Goal: Task Accomplishment & Management: Complete application form

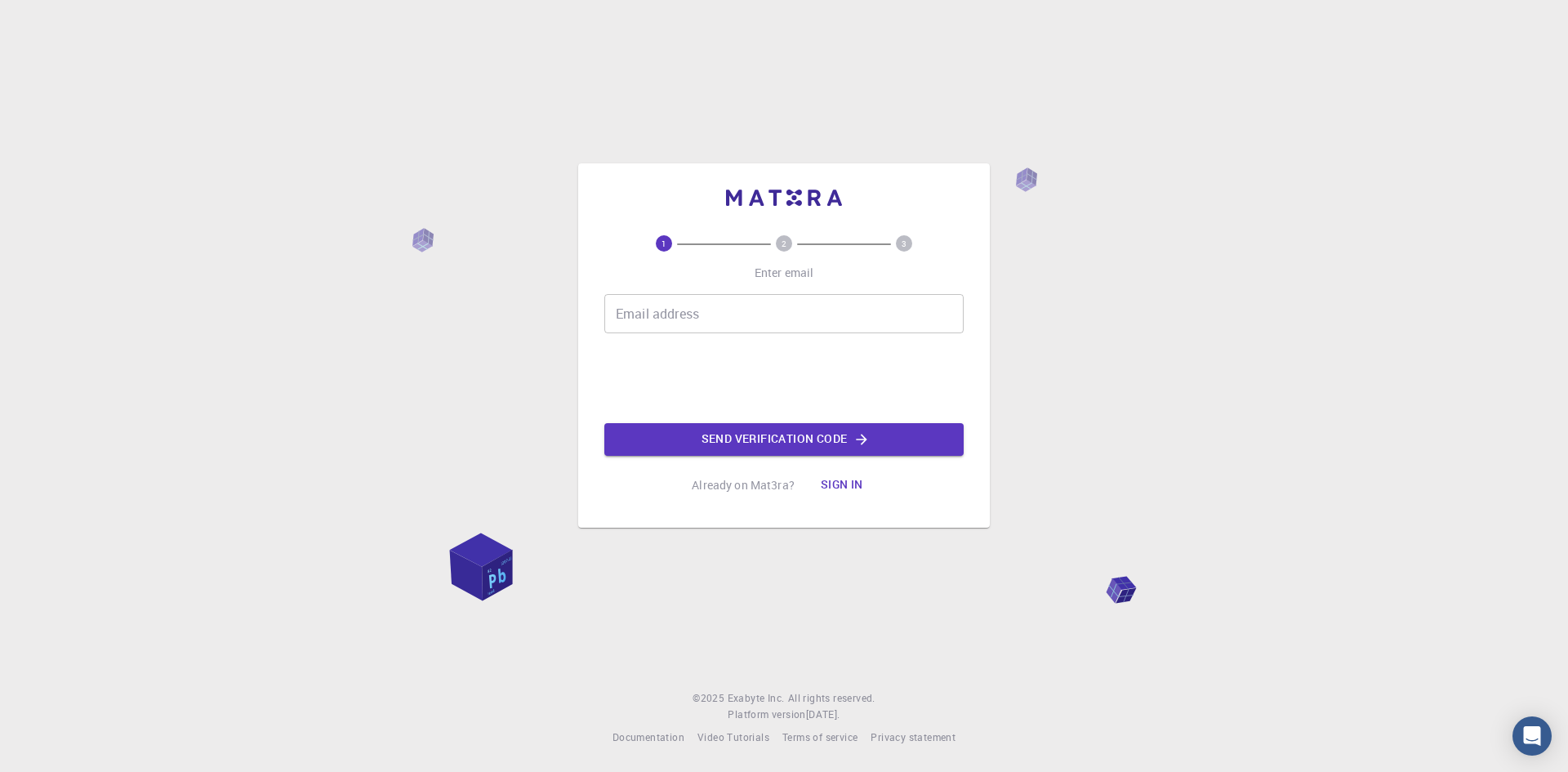
click at [648, 313] on div "Email address Email address" at bounding box center [783, 313] width 359 height 39
type input "[EMAIL_ADDRESS][DOMAIN_NAME]"
click at [792, 445] on button "Send verification code" at bounding box center [783, 440] width 359 height 33
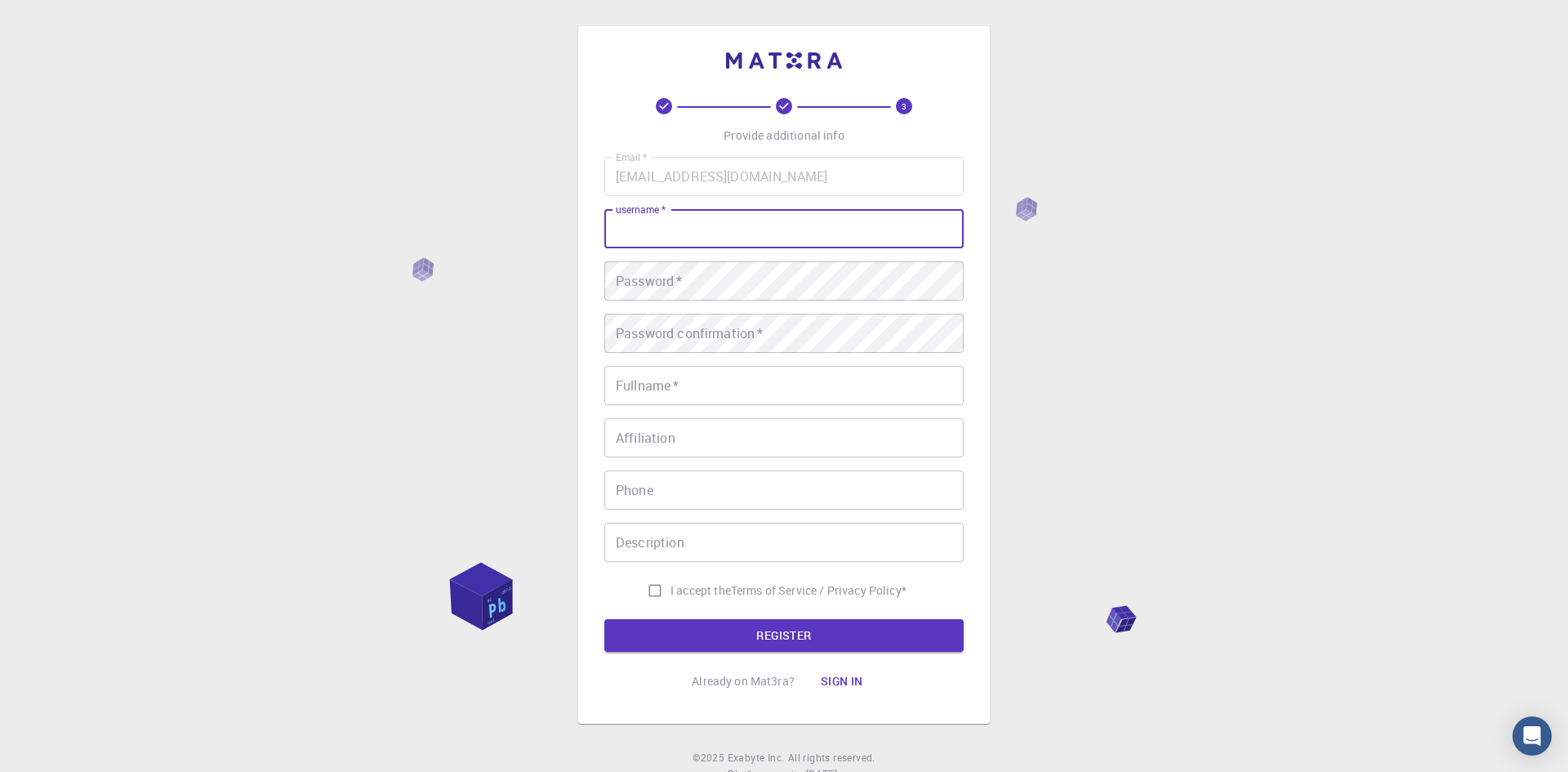
click at [711, 238] on input "username   *" at bounding box center [783, 228] width 359 height 39
type input "ingridcuadra"
click at [980, 11] on div "3 Provide additional info Email   * [EMAIL_ADDRESS][DOMAIN_NAME] Email   * user…" at bounding box center [784, 362] width 411 height 724
